Goal: Transaction & Acquisition: Purchase product/service

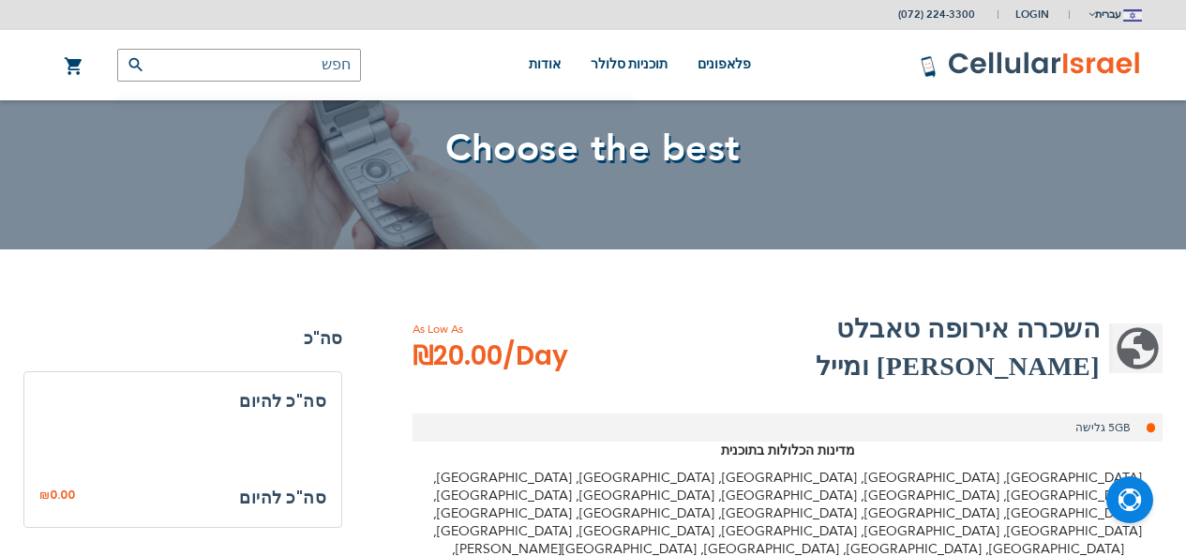
select select
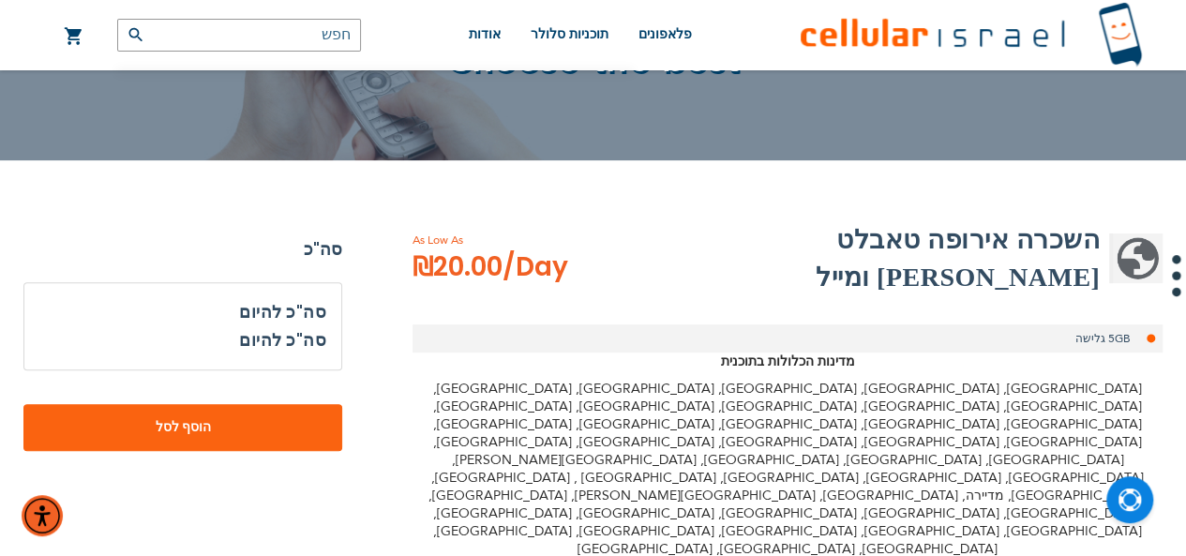
scroll to position [190, 0]
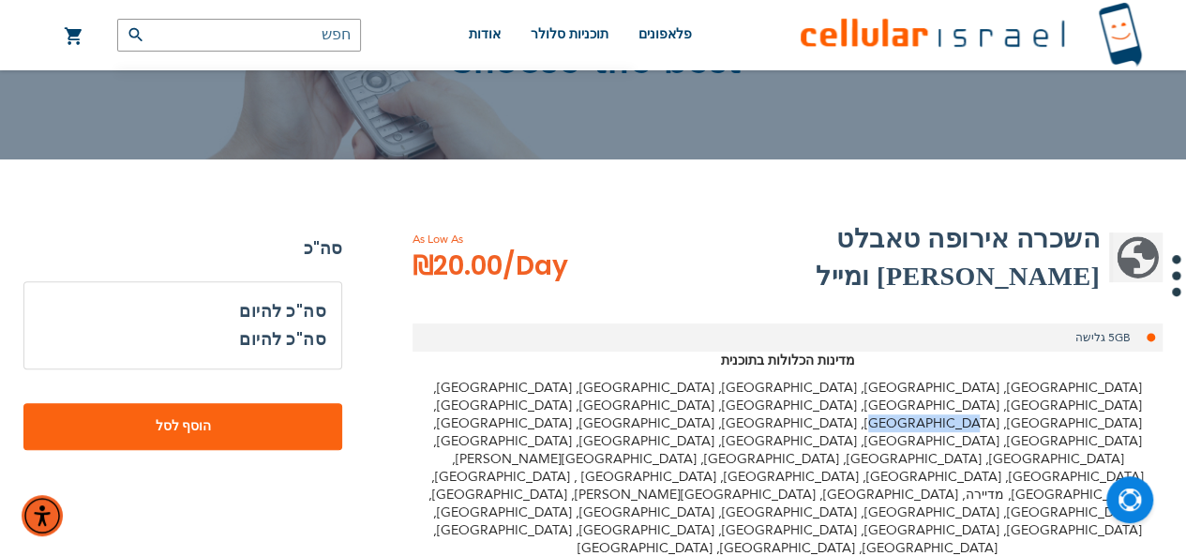
drag, startPoint x: 807, startPoint y: 395, endPoint x: 868, endPoint y: 378, distance: 63.2
click at [868, 379] on p "[GEOGRAPHIC_DATA], [GEOGRAPHIC_DATA], [GEOGRAPHIC_DATA], [GEOGRAPHIC_DATA], [GE…" at bounding box center [787, 468] width 750 height 178
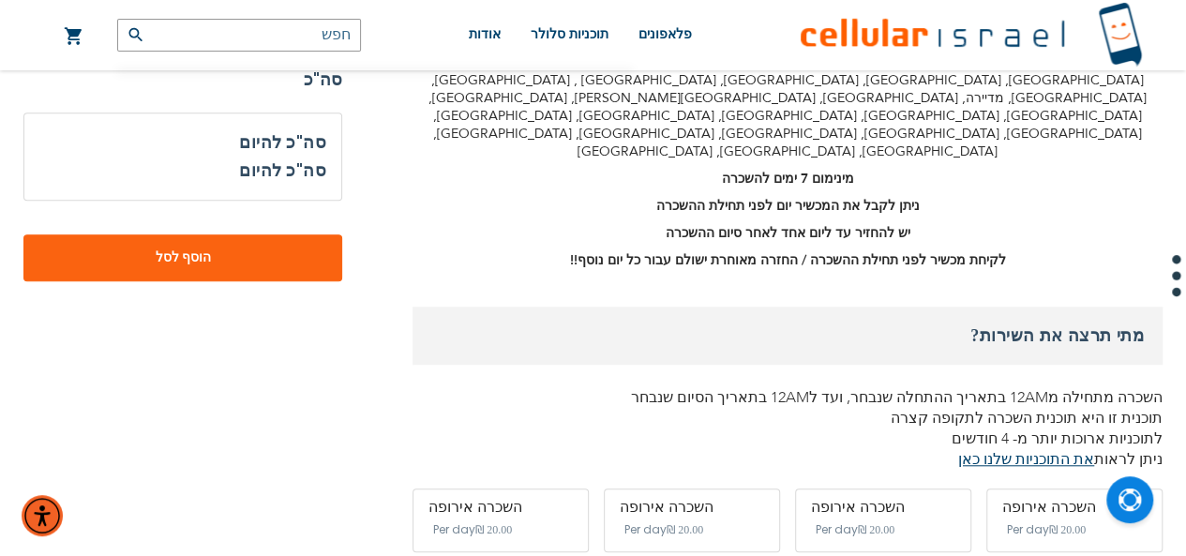
scroll to position [588, 0]
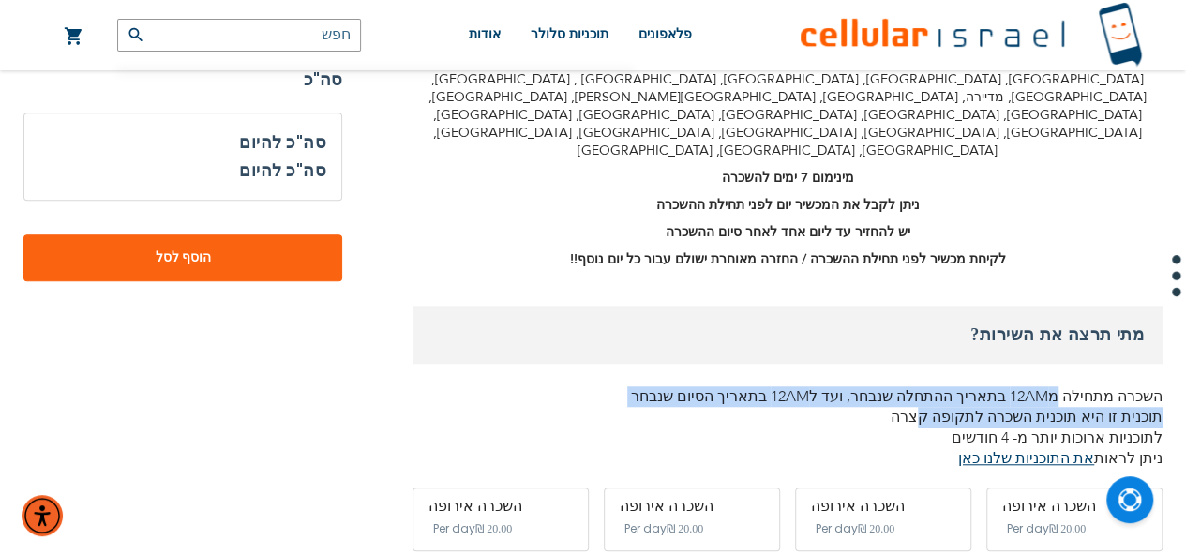
drag, startPoint x: 1078, startPoint y: 239, endPoint x: 960, endPoint y: 265, distance: 121.0
click at [960, 306] on div "מתי תרצה את השירות? השכרה מתחילה מ12AM בתאריך ההתחלה שנבחר, ועד ל12AM בתאריך הס…" at bounding box center [787, 387] width 750 height 163
click at [960, 407] on p "תוכנית זו היא תוכנית השכרה לתקופה קצרה לתוכניות ארוכות יותר מ- 4 חודשים ניתן לר…" at bounding box center [787, 438] width 750 height 62
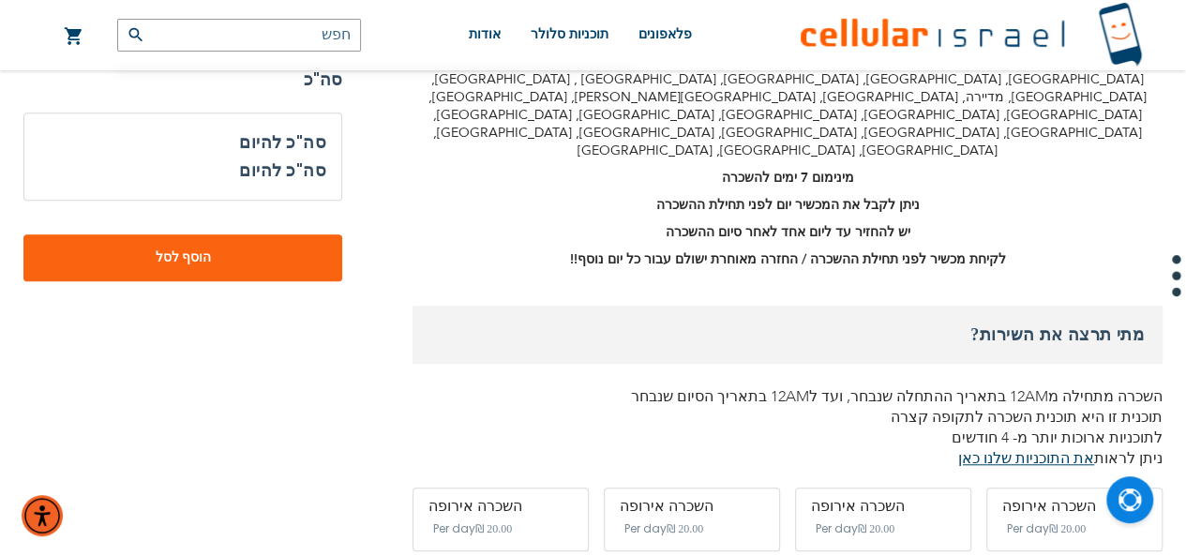
drag, startPoint x: 948, startPoint y: 288, endPoint x: 1005, endPoint y: 223, distance: 86.3
click at [1005, 306] on div "מתי תרצה את השירות? השכרה מתחילה מ12AM בתאריך ההתחלה שנבחר, ועד ל12AM בתאריך הס…" at bounding box center [787, 387] width 750 height 163
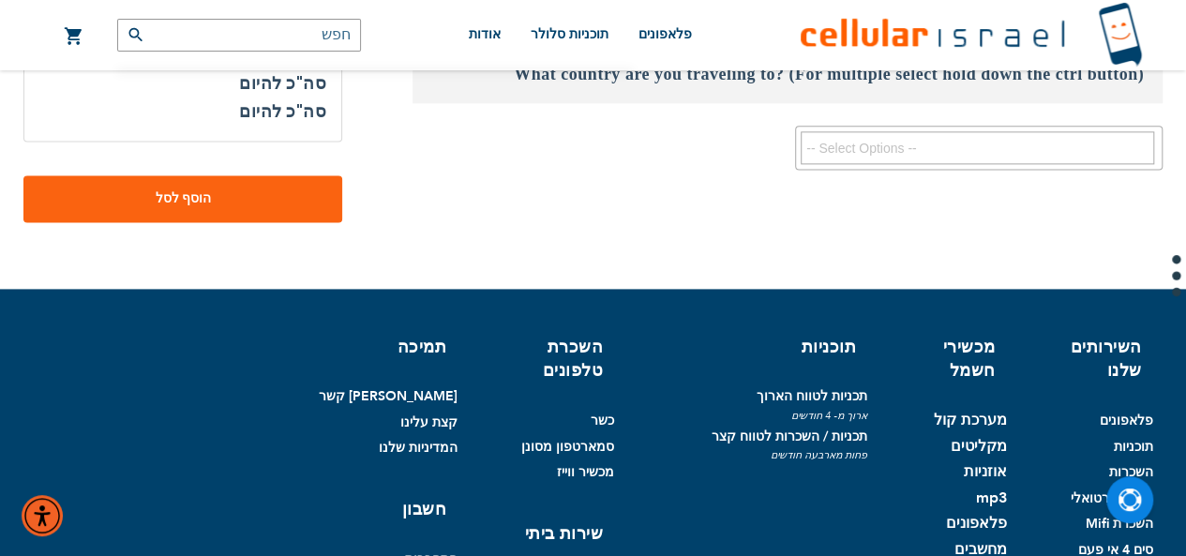
scroll to position [1198, 0]
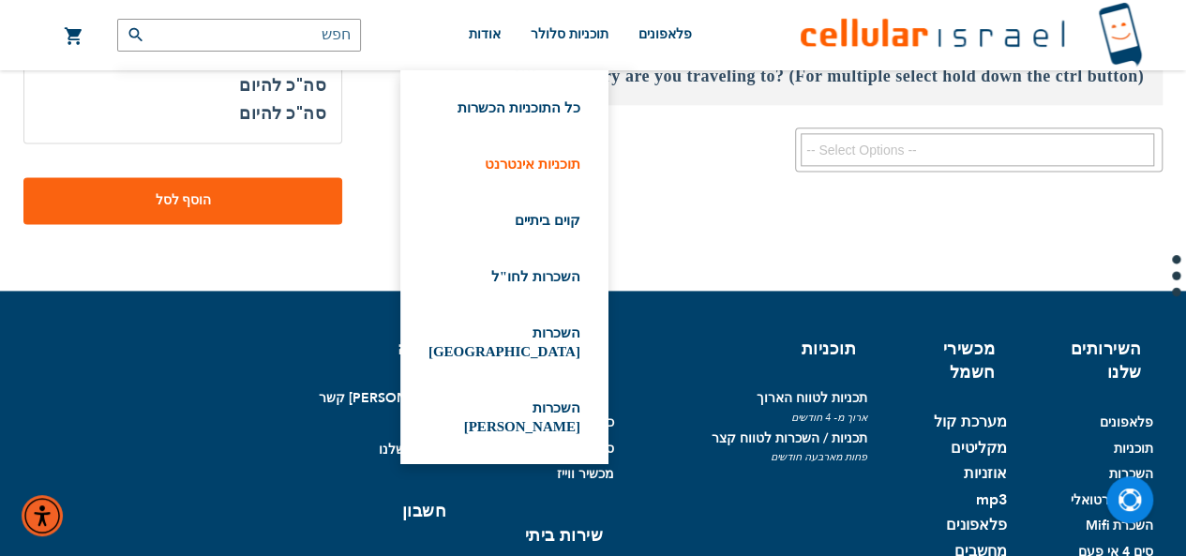
click at [535, 158] on link "תוכניות אינטרנט" at bounding box center [504, 164] width 152 height 19
